Goal: Transaction & Acquisition: Purchase product/service

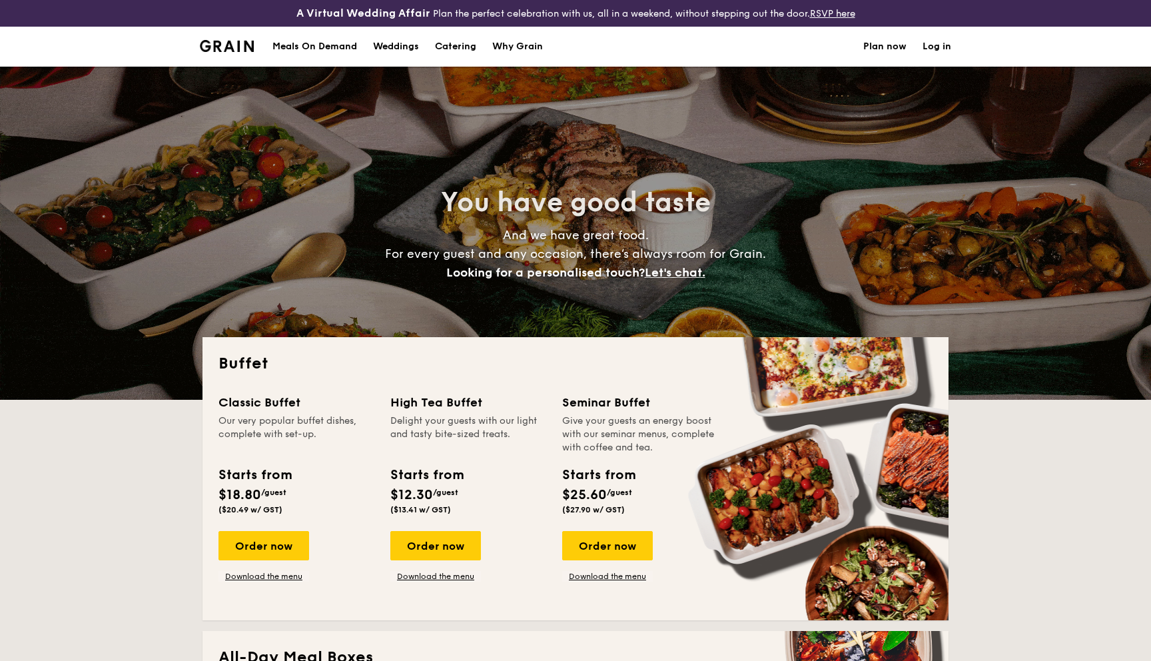
select select
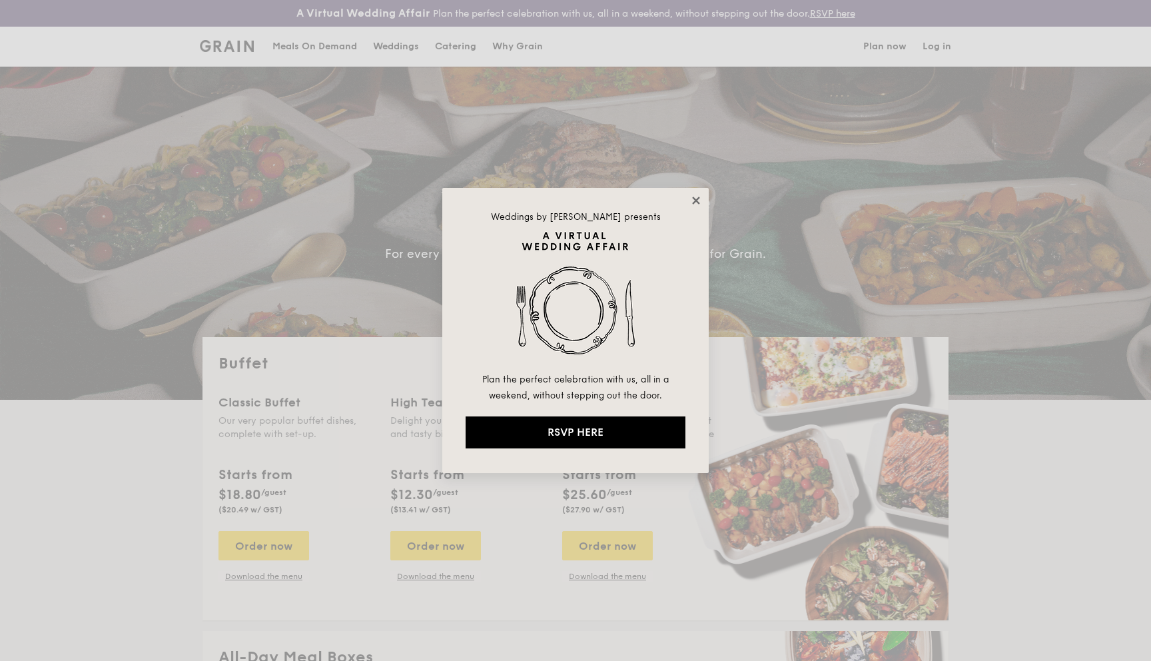
click at [700, 200] on icon at bounding box center [696, 201] width 12 height 12
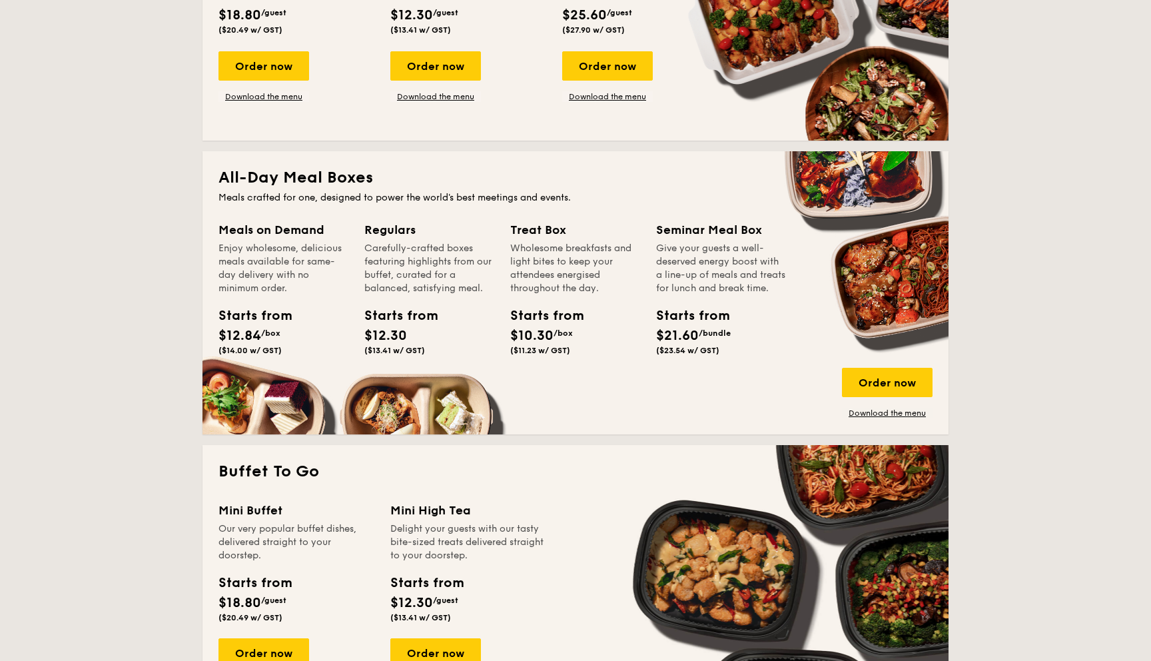
scroll to position [477, 0]
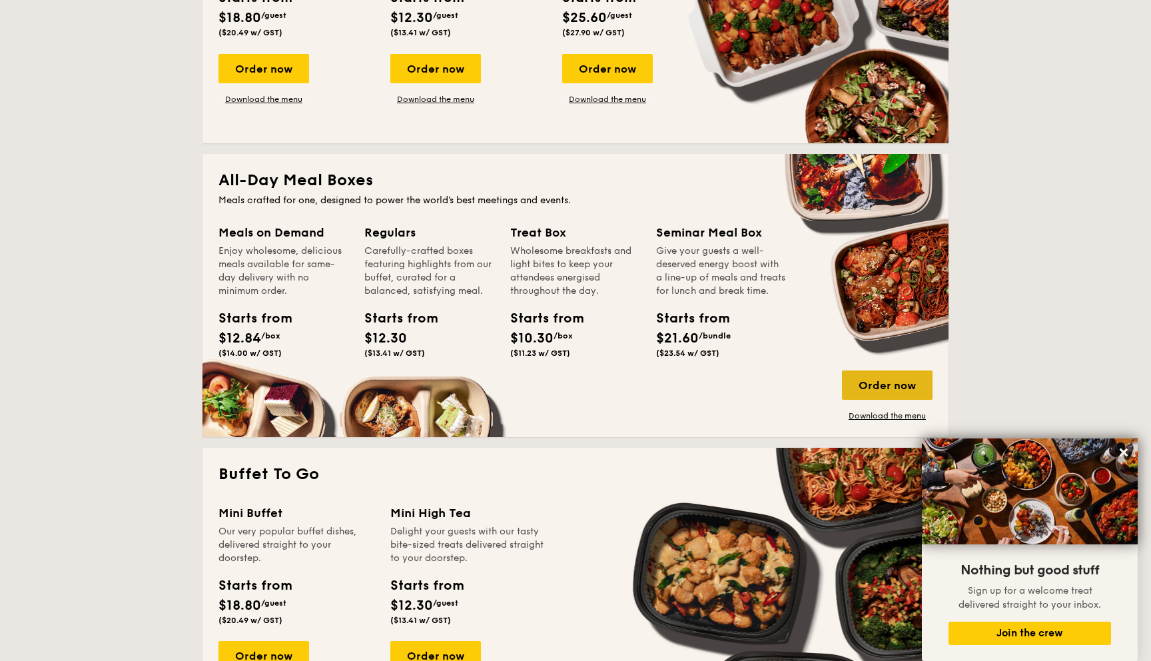
click at [883, 388] on div "Order now" at bounding box center [887, 384] width 91 height 29
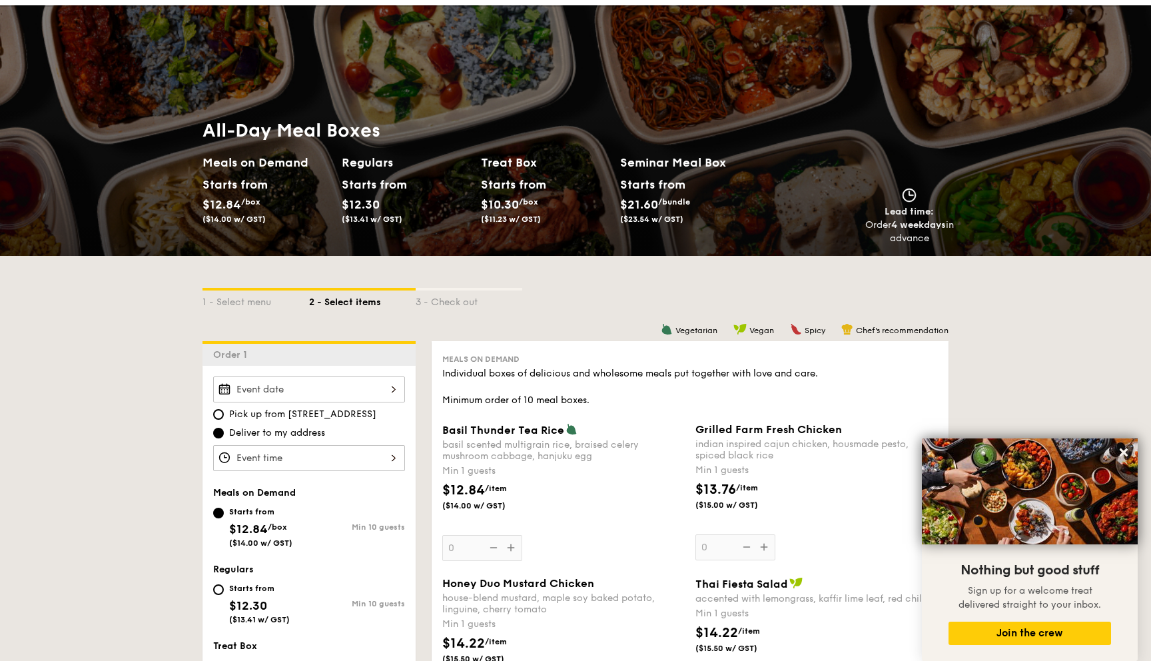
scroll to position [73, 0]
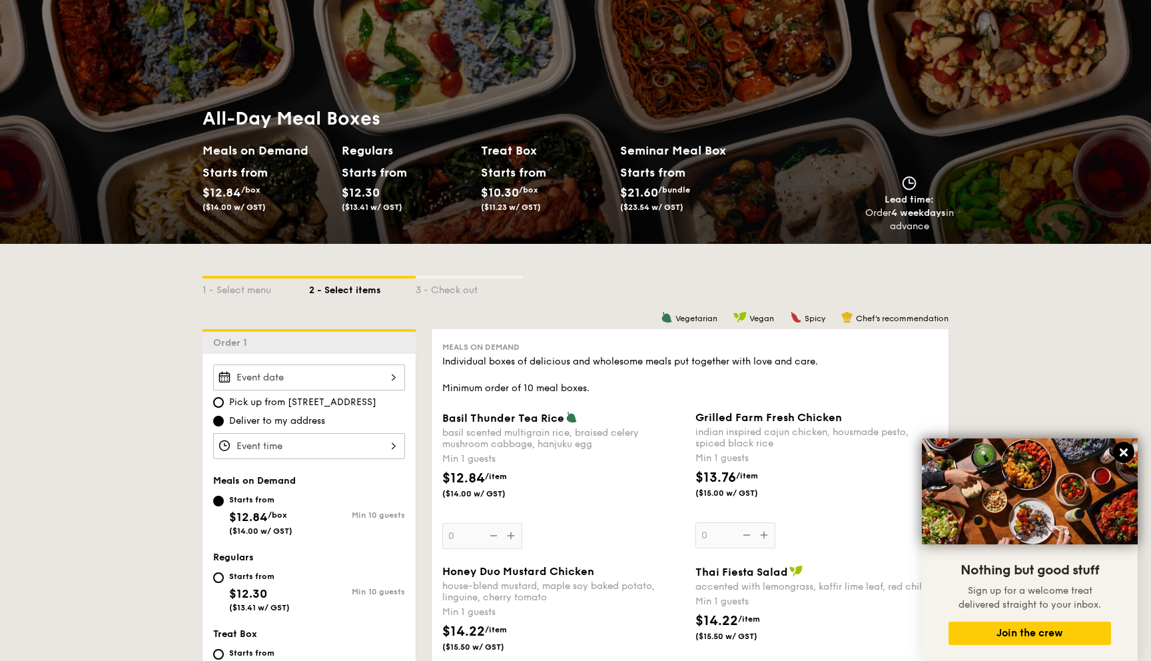
click at [1125, 452] on icon at bounding box center [1124, 452] width 8 height 8
